Goal: Navigation & Orientation: Find specific page/section

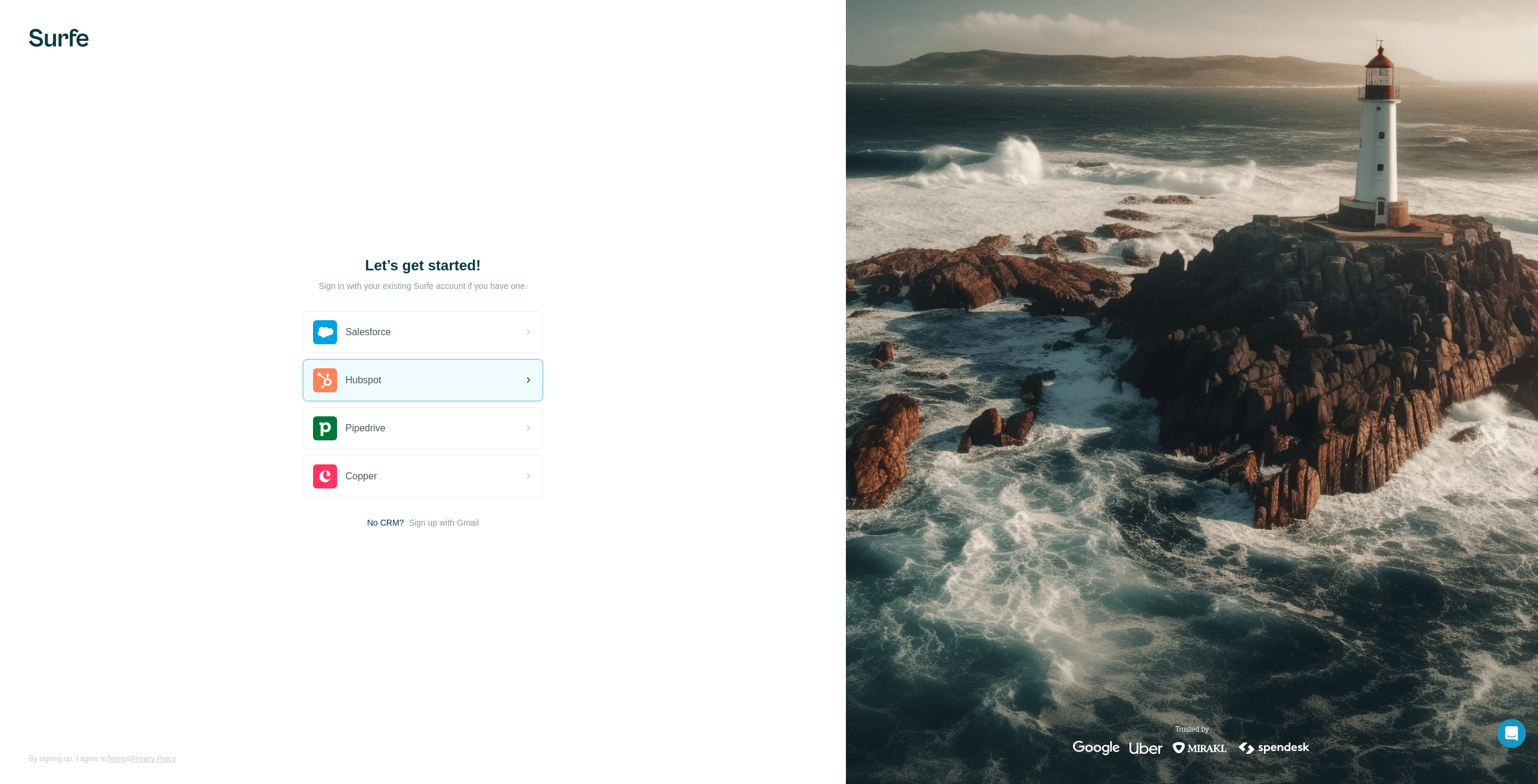
click at [431, 386] on div "Hubspot" at bounding box center [423, 380] width 239 height 41
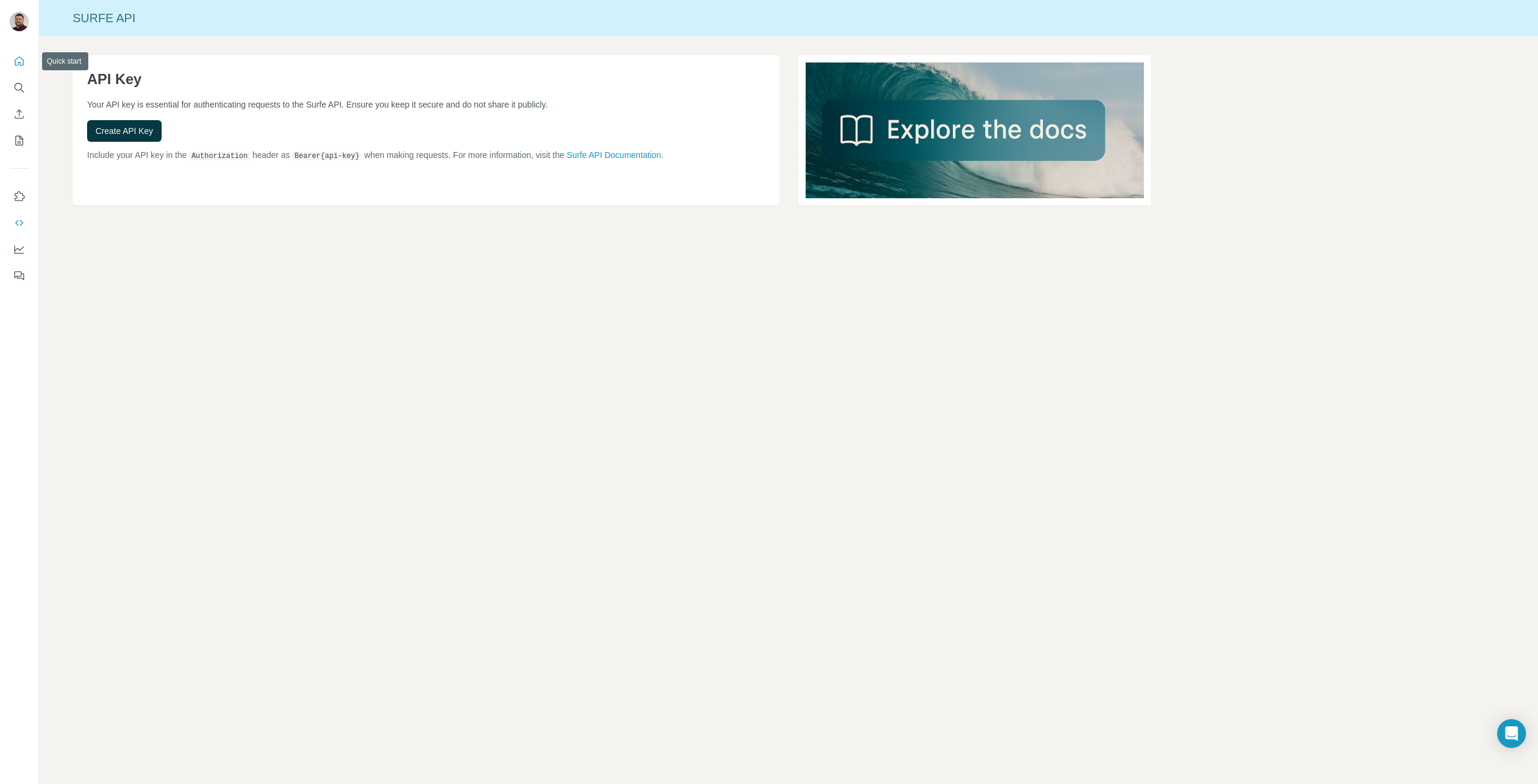
click at [23, 56] on icon "Quick start" at bounding box center [19, 62] width 12 height 12
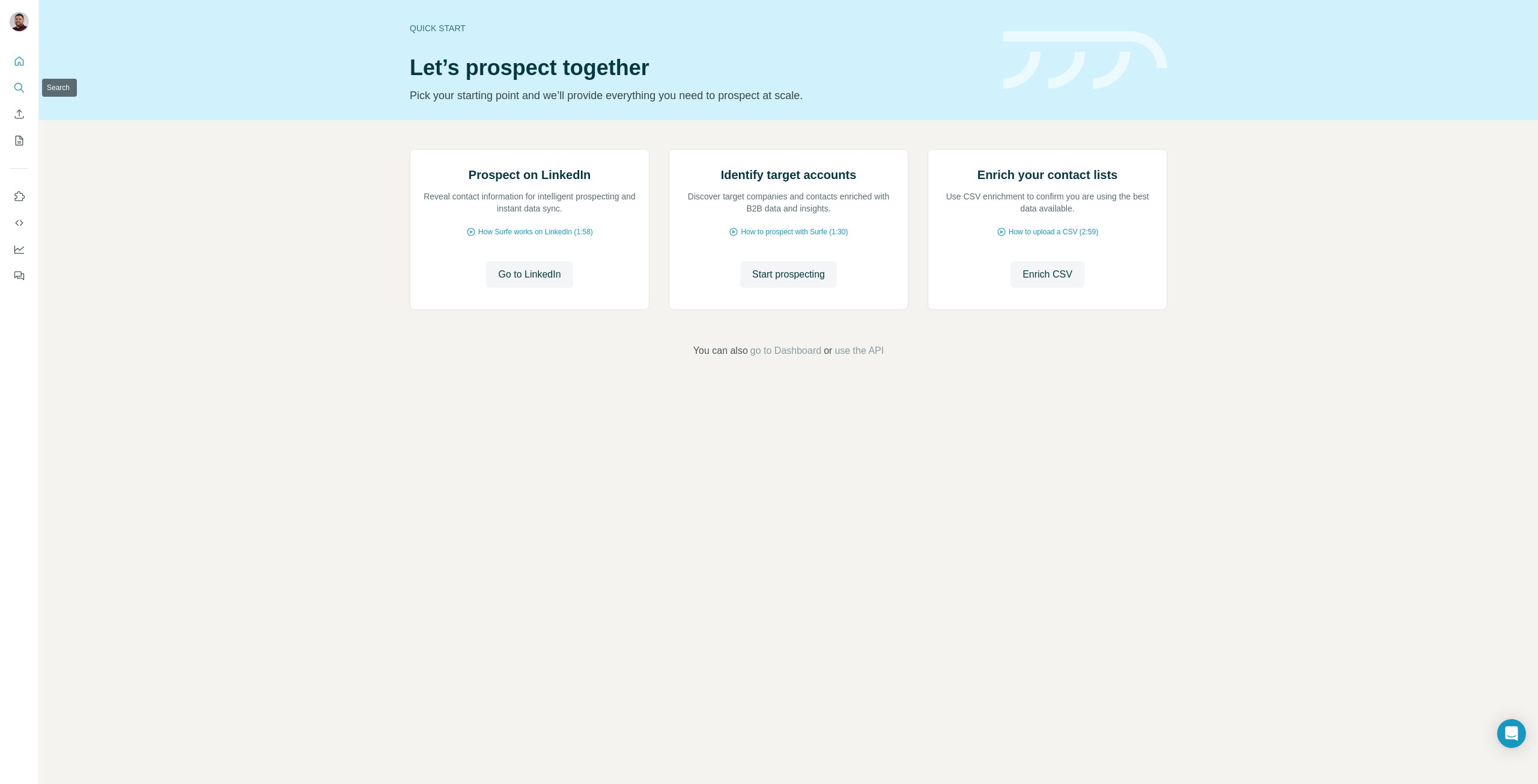
click at [20, 87] on icon "Search" at bounding box center [19, 88] width 12 height 12
